Goal: Find contact information: Find contact information

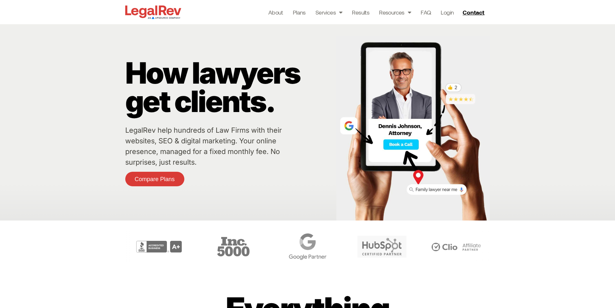
scroll to position [32, 0]
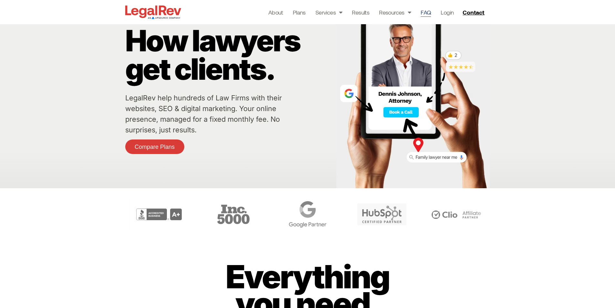
click at [423, 12] on link "FAQ" at bounding box center [425, 12] width 10 height 9
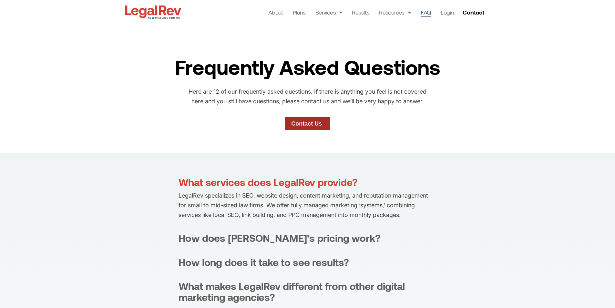
click at [310, 119] on link "Contact Us" at bounding box center [307, 123] width 45 height 13
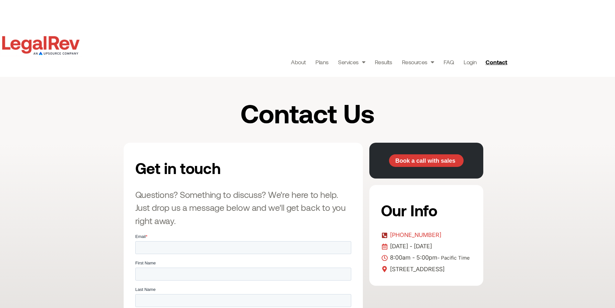
click at [453, 233] on link "[PHONE_NUMBER]" at bounding box center [426, 235] width 91 height 10
